Goal: Find specific page/section: Find specific page/section

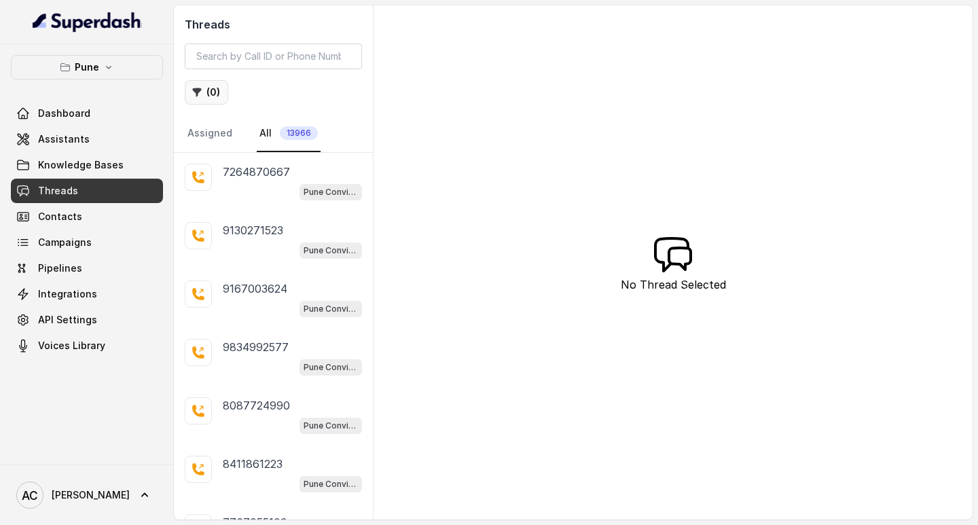
click at [218, 90] on button "( 0 )" at bounding box center [206, 92] width 43 height 24
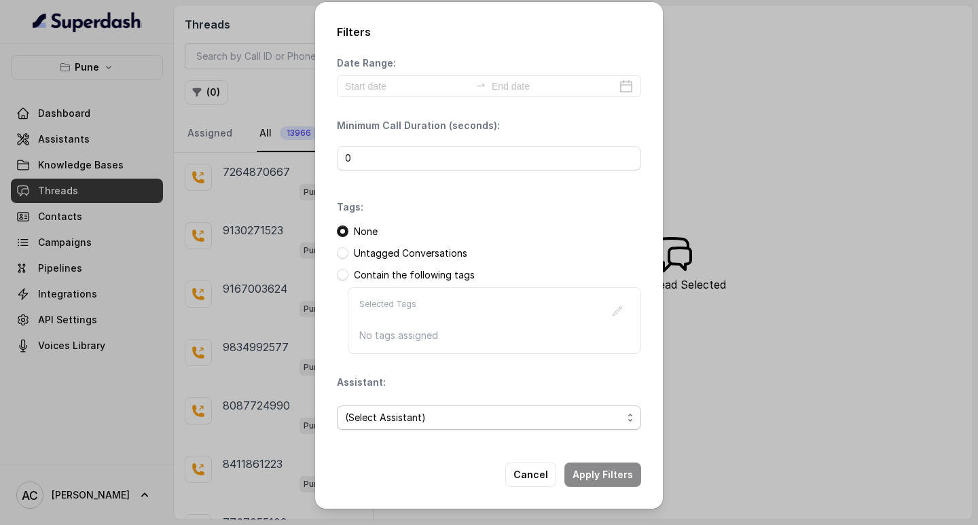
click at [372, 422] on span "(Select Assistant)" at bounding box center [483, 418] width 277 height 16
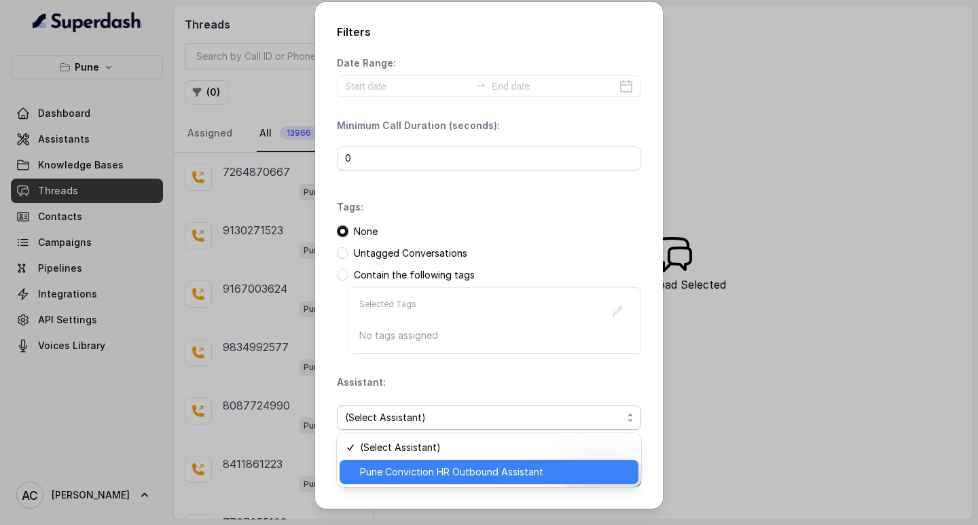
drag, startPoint x: 386, startPoint y: 467, endPoint x: 383, endPoint y: 449, distance: 17.9
click at [387, 467] on span "Pune Conviction HR Outbound Assistant" at bounding box center [495, 472] width 270 height 16
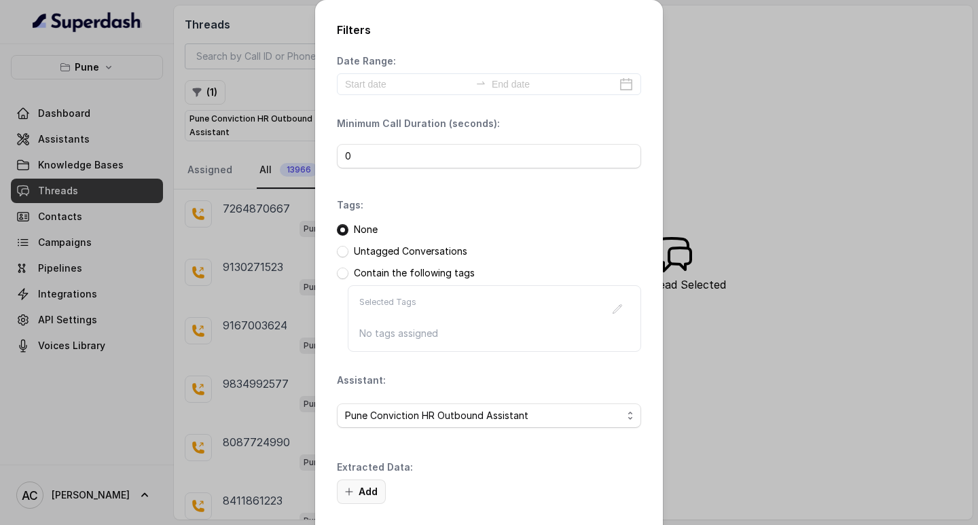
click at [367, 490] on button "Add" at bounding box center [361, 492] width 49 height 24
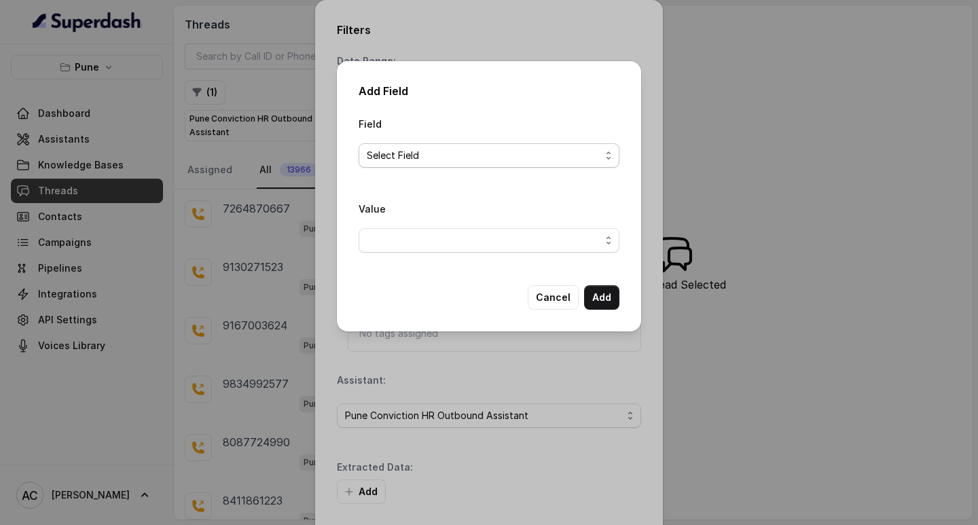
click at [374, 145] on span "Select Field" at bounding box center [489, 155] width 261 height 24
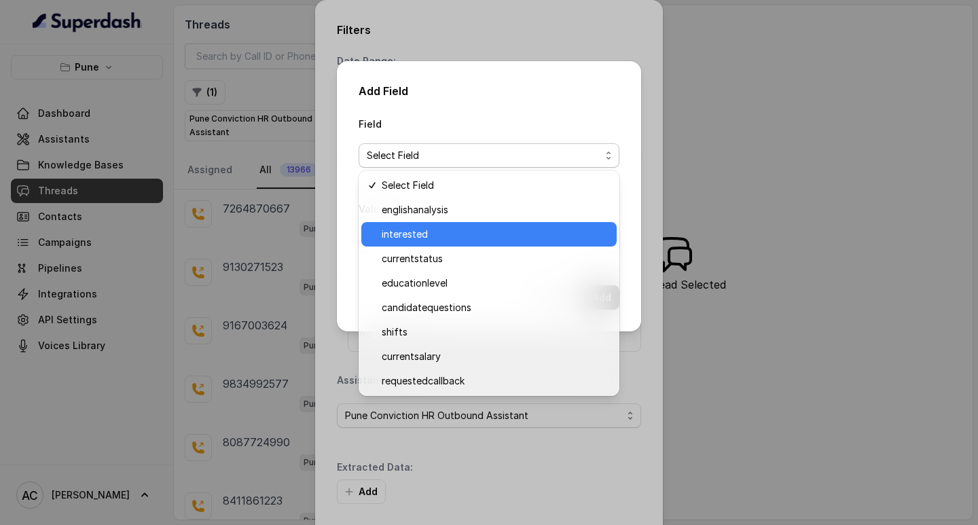
click at [409, 236] on span "interested" at bounding box center [495, 234] width 227 height 16
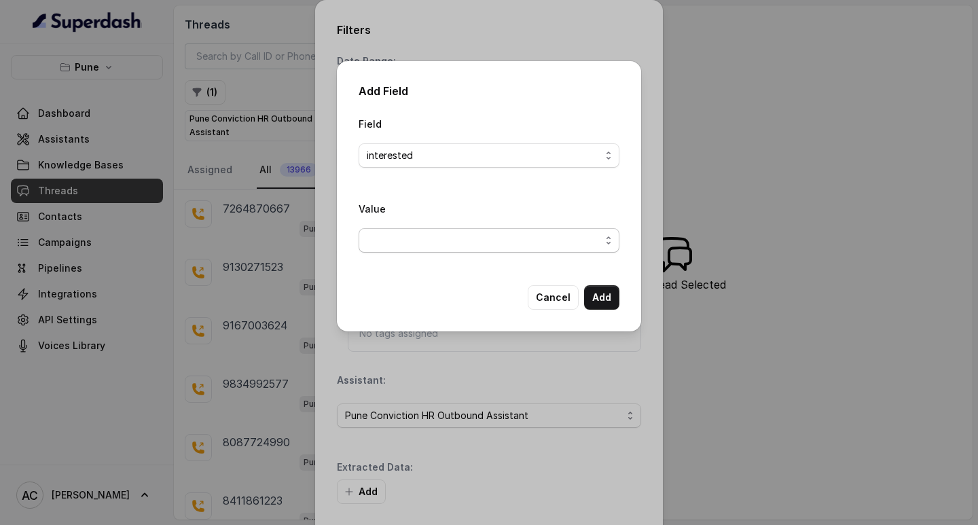
click at [401, 238] on span "button" at bounding box center [489, 240] width 261 height 24
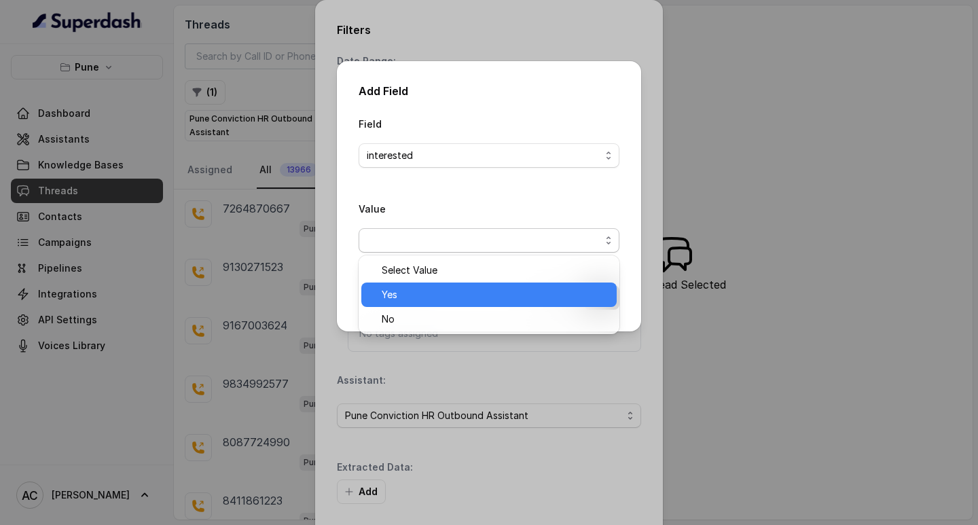
click at [392, 295] on span "Yes" at bounding box center [495, 295] width 227 height 16
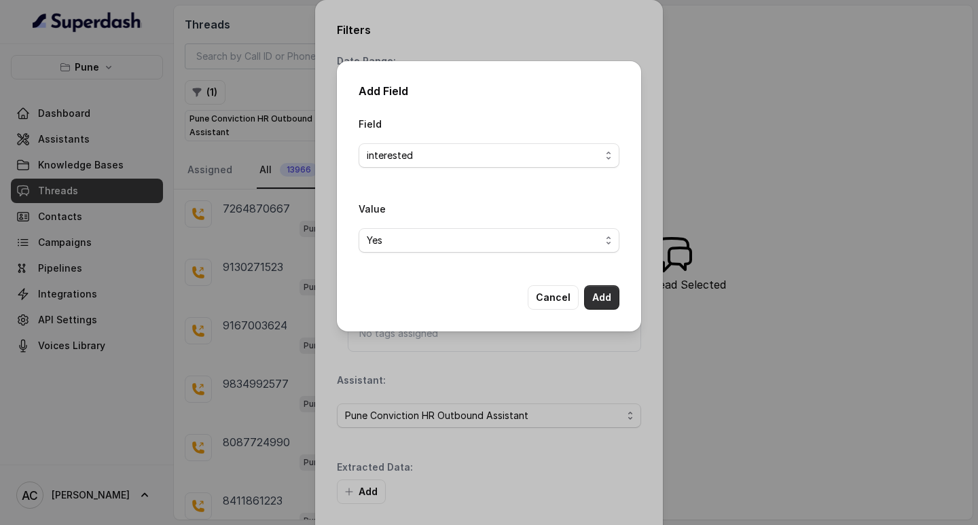
click at [601, 293] on button "Add" at bounding box center [601, 297] width 35 height 24
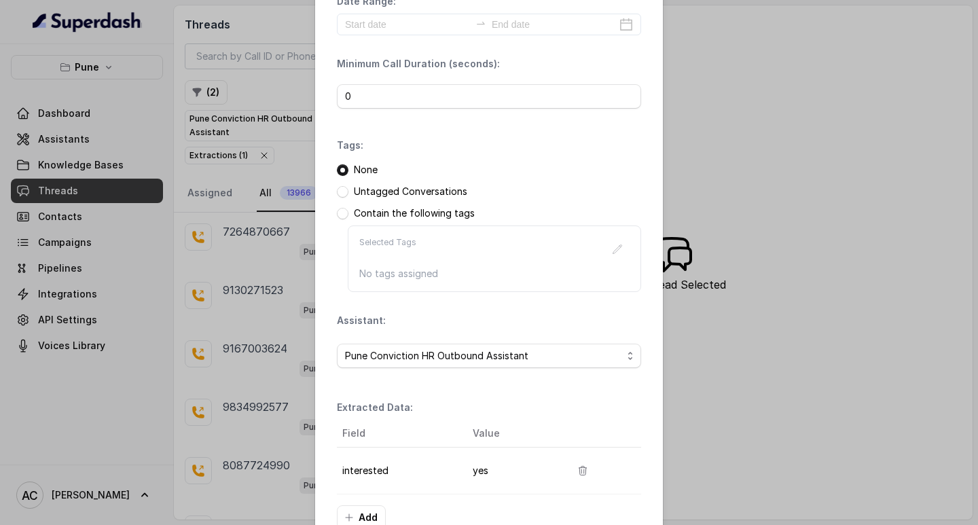
scroll to position [143, 0]
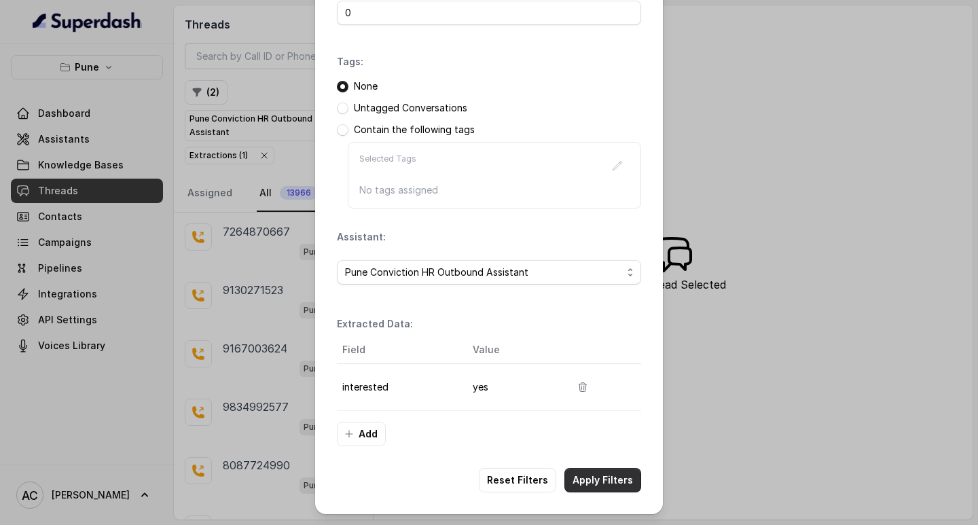
click at [594, 478] on button "Apply Filters" at bounding box center [603, 480] width 77 height 24
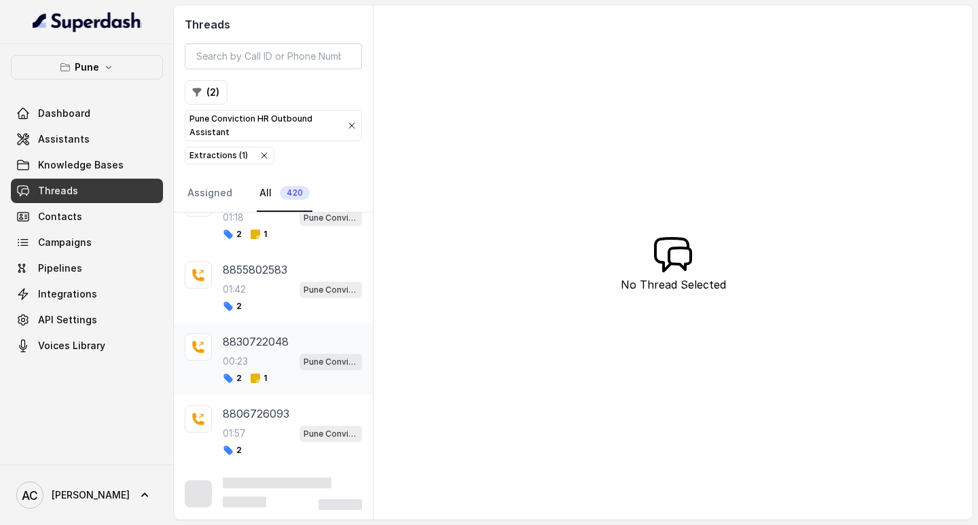
scroll to position [467, 0]
